Goal: Task Accomplishment & Management: Complete application form

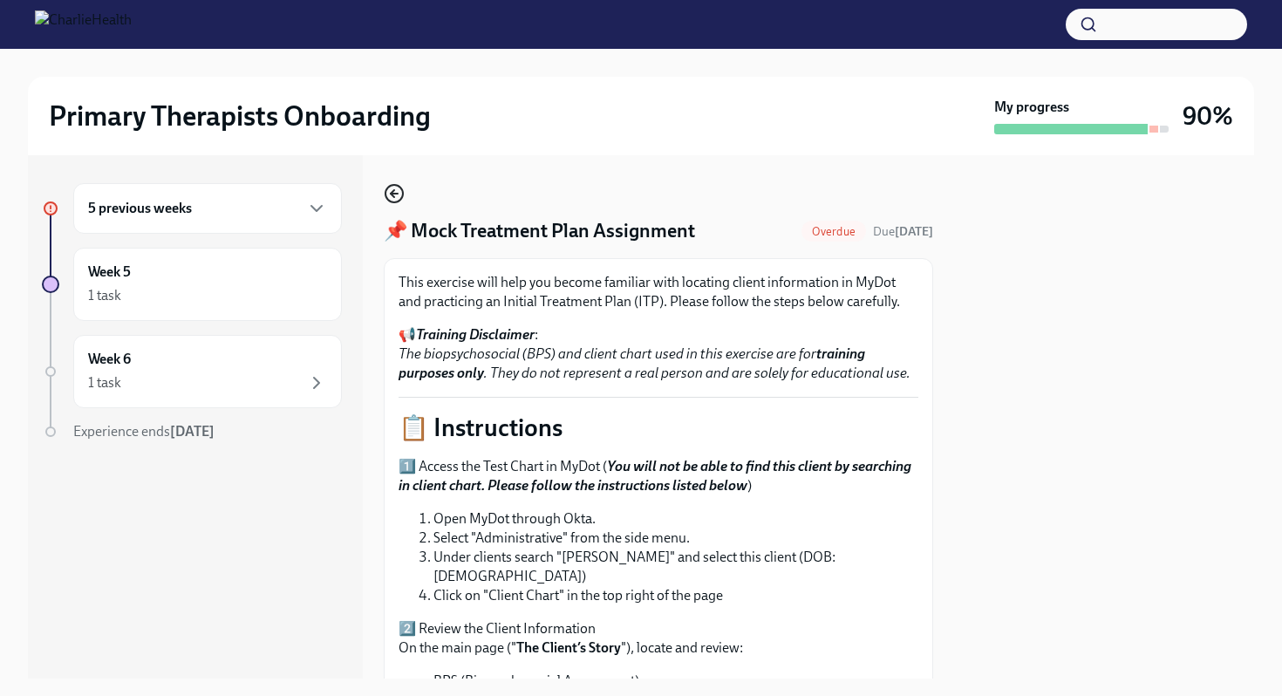
click at [400, 197] on icon "button" at bounding box center [394, 193] width 21 height 21
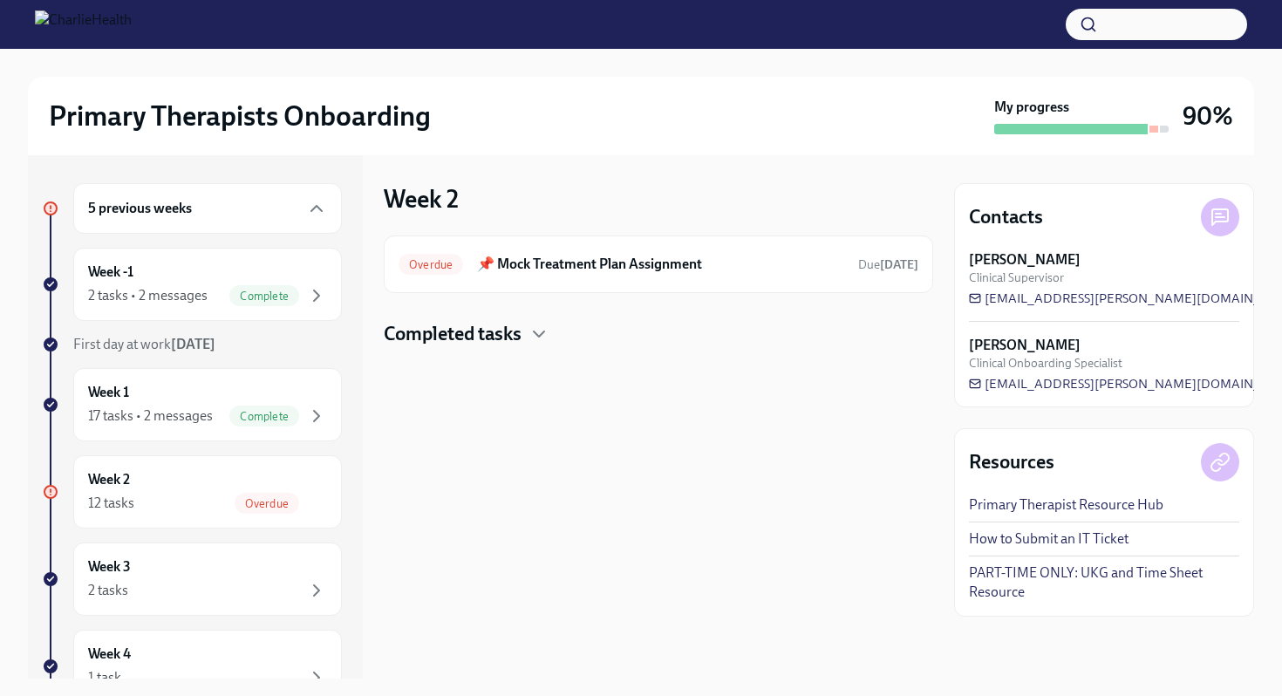
click at [480, 334] on h4 "Completed tasks" at bounding box center [453, 334] width 138 height 26
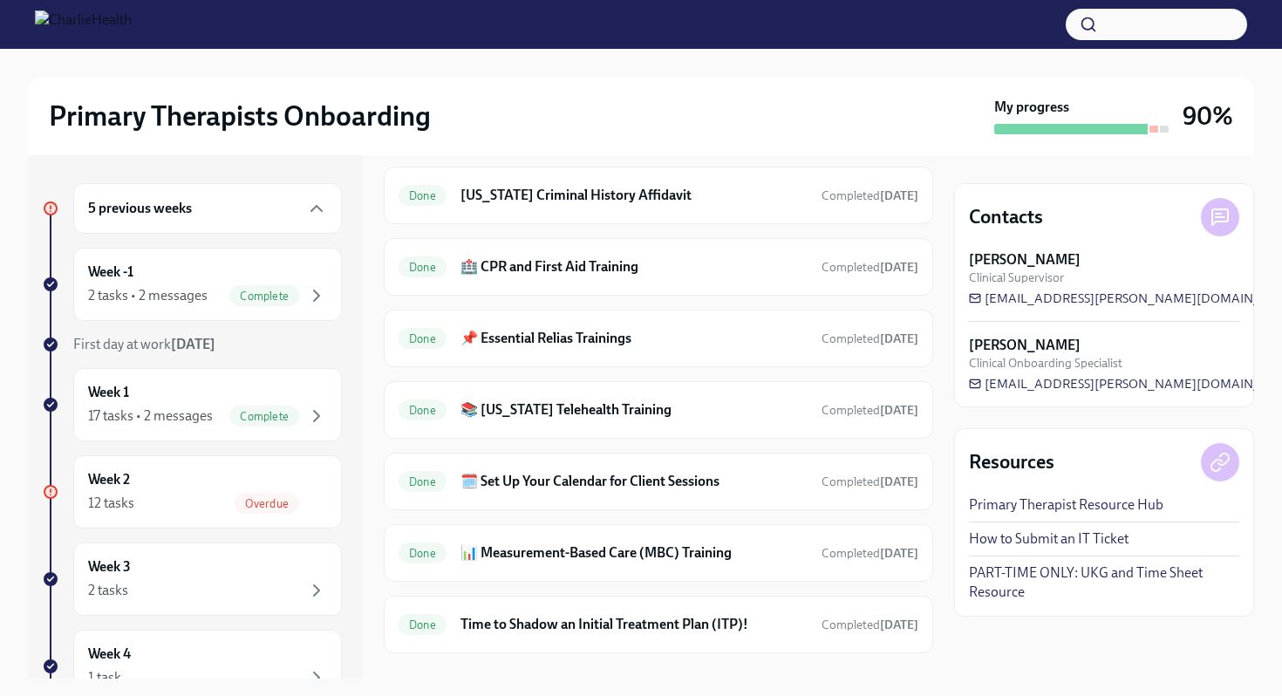
scroll to position [511, 0]
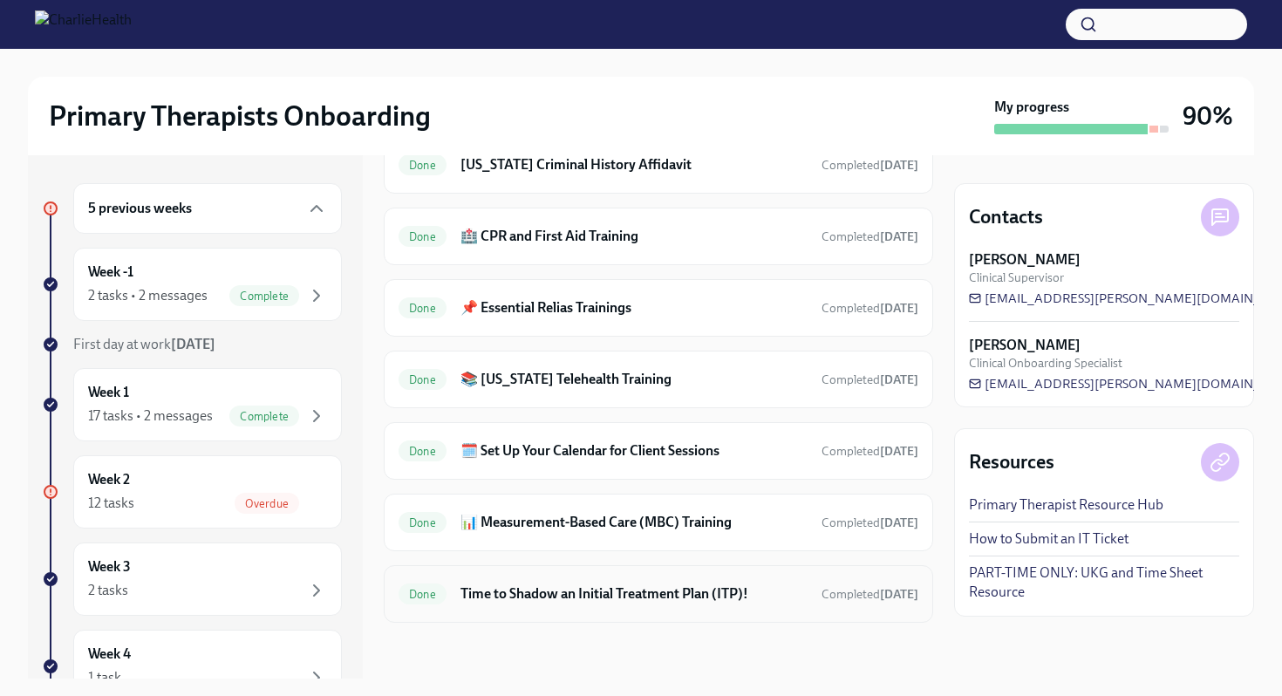
click at [572, 600] on h6 "Time to Shadow an Initial Treatment Plan (ITP)!" at bounding box center [633, 593] width 347 height 19
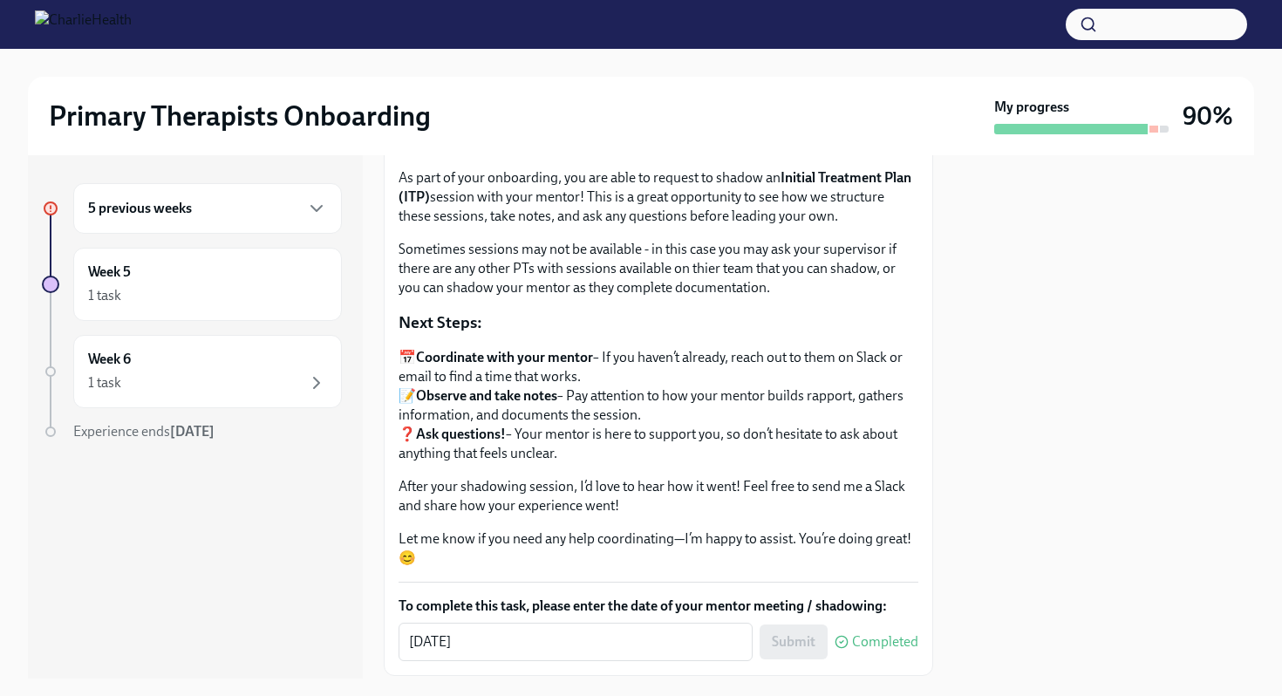
scroll to position [247, 0]
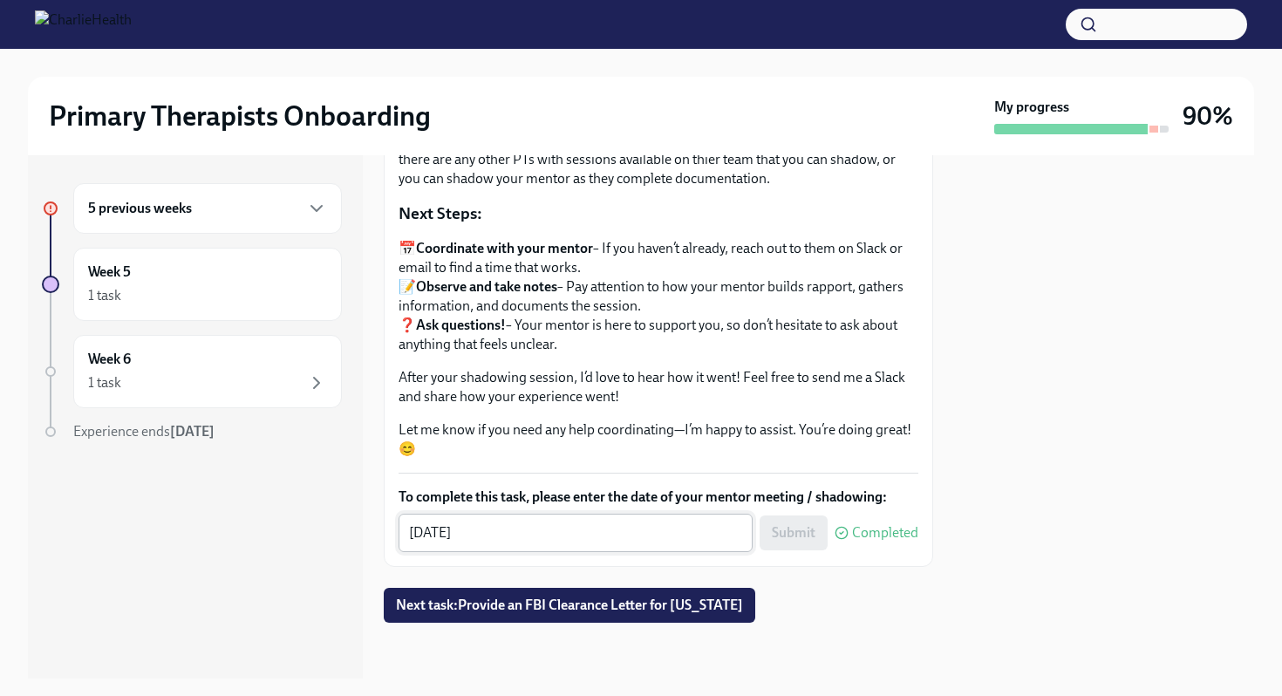
click at [610, 536] on textarea "[DATE]" at bounding box center [575, 532] width 333 height 21
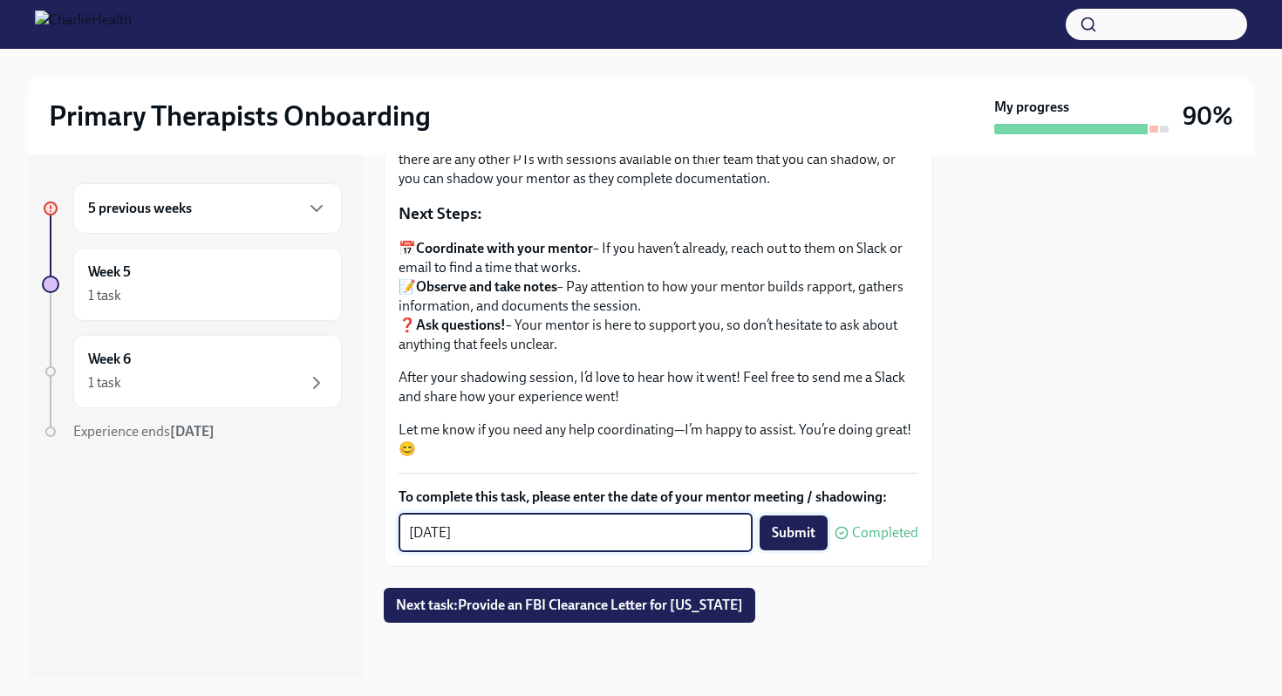
type textarea "[DATE]"
click at [794, 530] on span "Submit" at bounding box center [794, 532] width 44 height 17
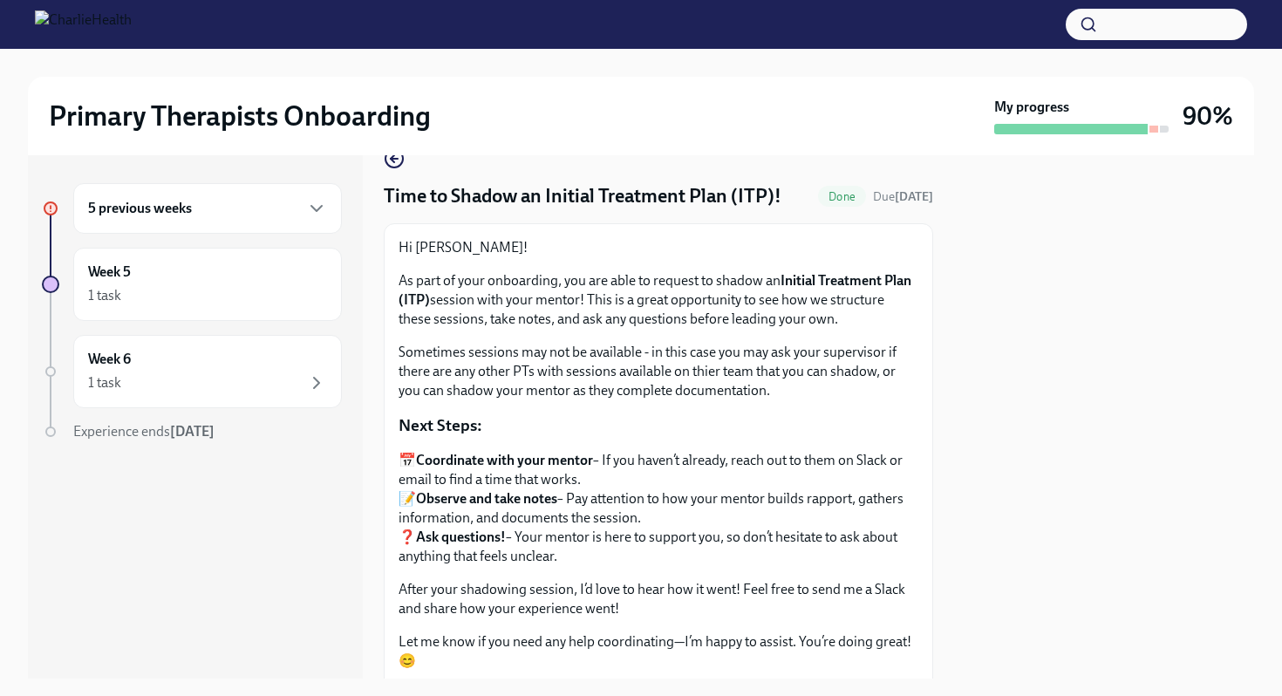
scroll to position [0, 0]
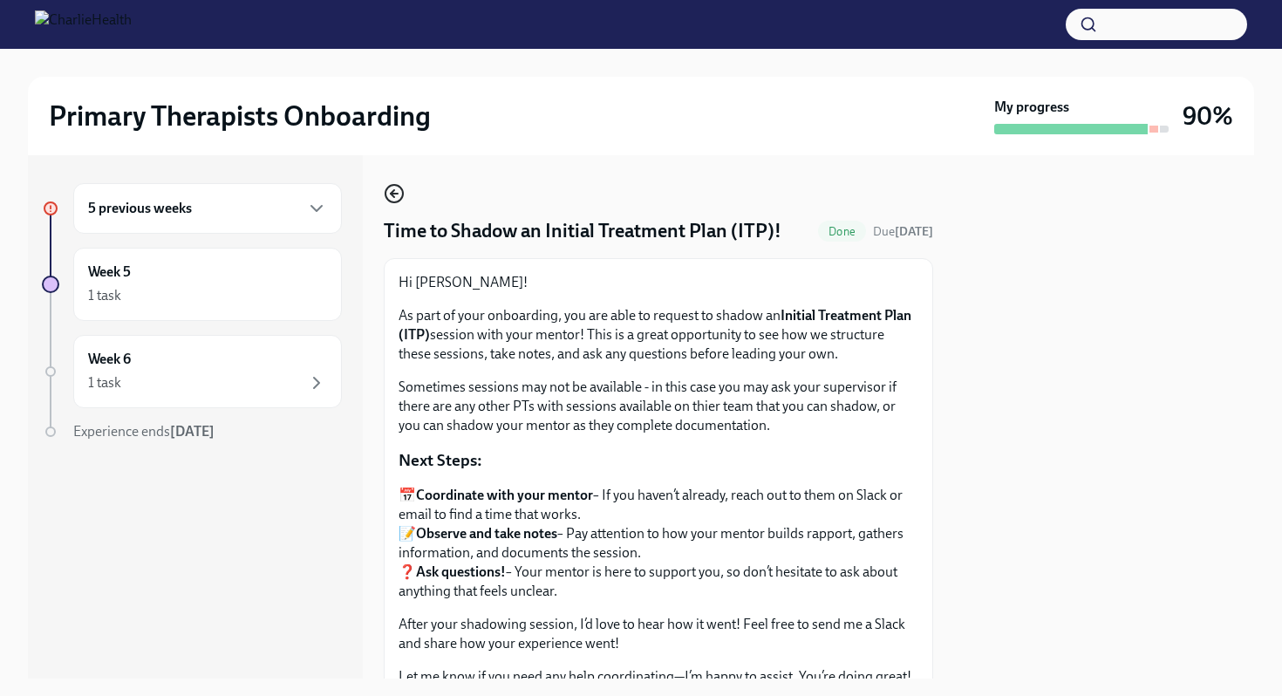
click at [396, 198] on icon "button" at bounding box center [394, 193] width 21 height 21
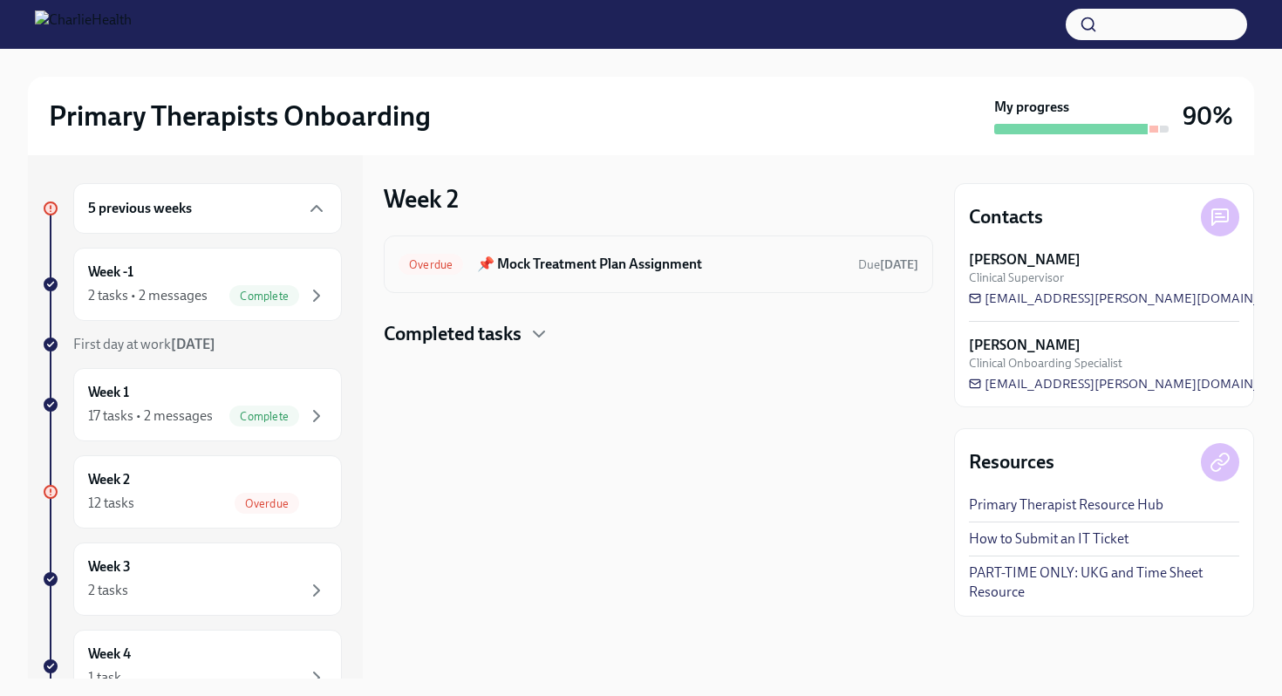
click at [563, 279] on div "Overdue 📌 Mock Treatment Plan Assignment Due [DATE]" at bounding box center [658, 264] width 549 height 58
click at [568, 266] on h6 "📌 Mock Treatment Plan Assignment" at bounding box center [660, 264] width 367 height 19
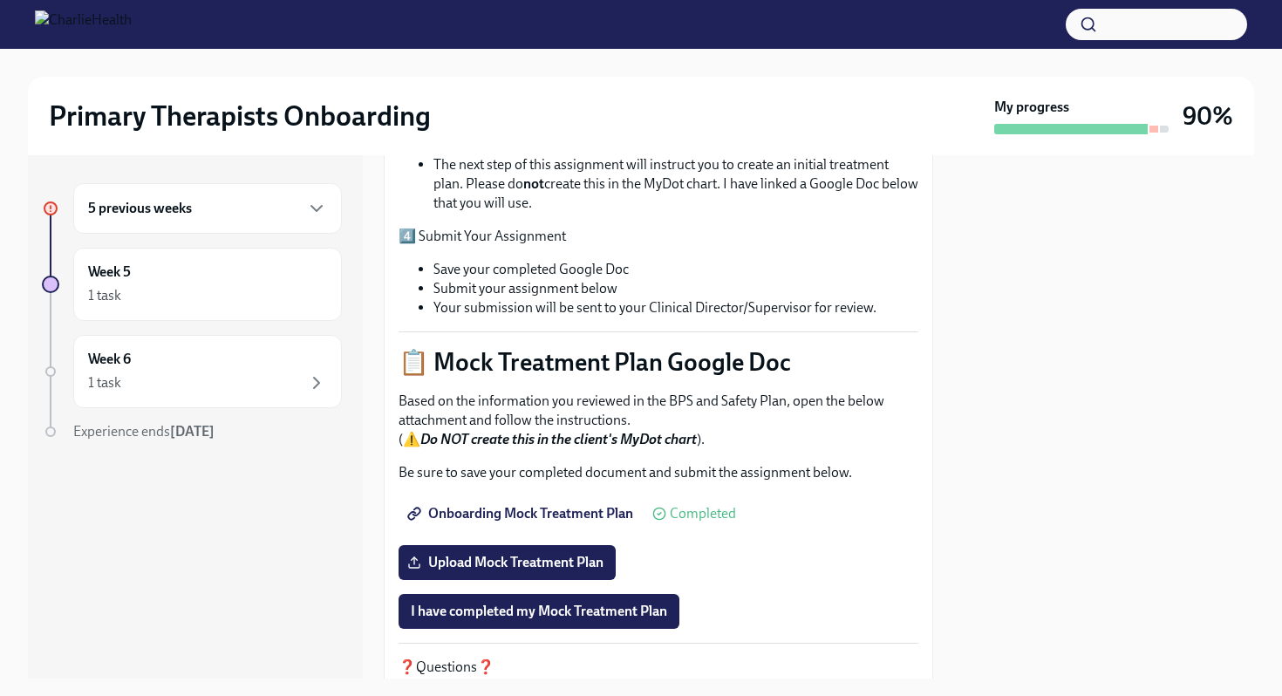
scroll to position [727, 0]
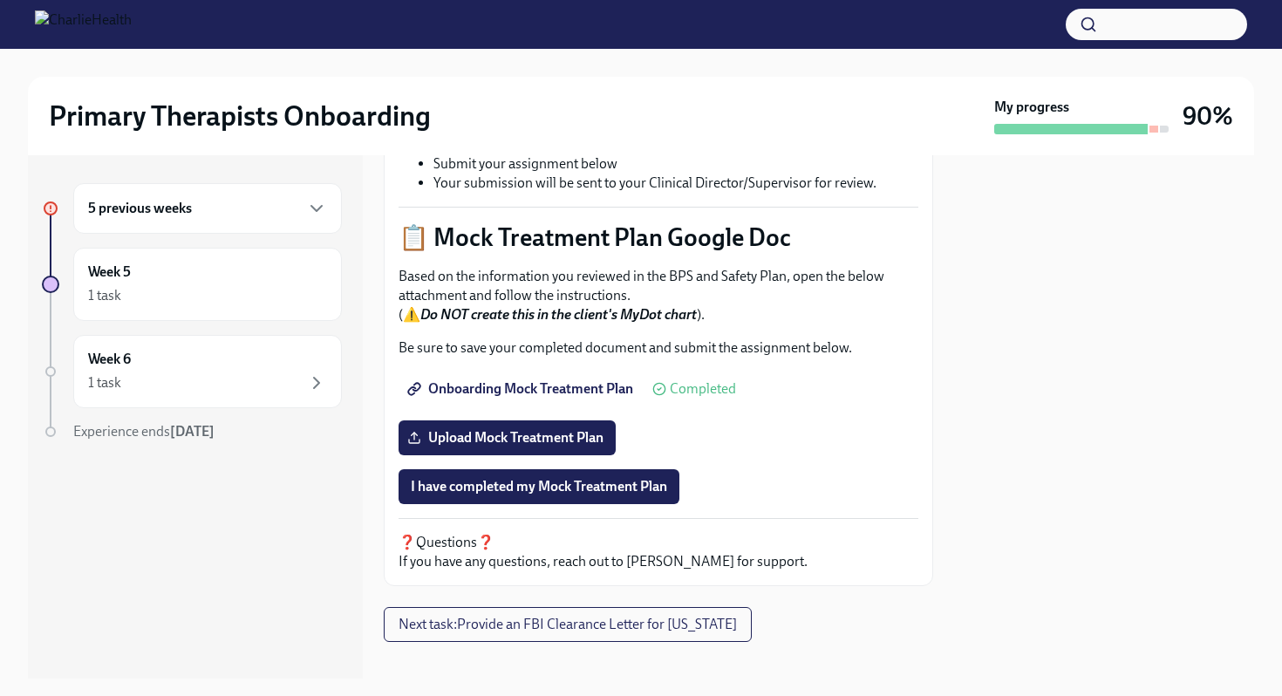
click at [508, 380] on span "Onboarding Mock Treatment Plan" at bounding box center [522, 388] width 222 height 17
